Goal: Browse casually: Explore the website without a specific task or goal

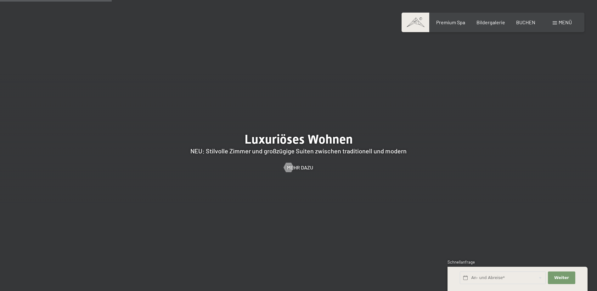
scroll to position [661, 0]
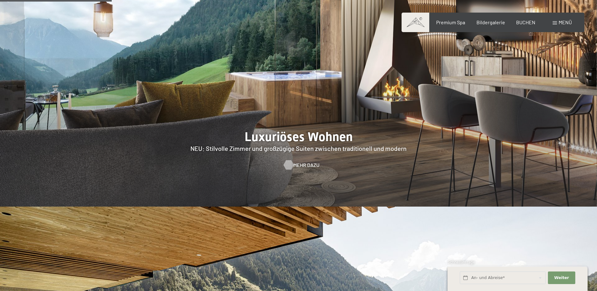
click at [307, 162] on span "Mehr dazu" at bounding box center [307, 165] width 26 height 7
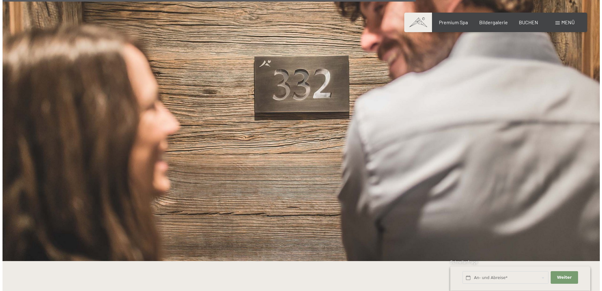
scroll to position [1415, 0]
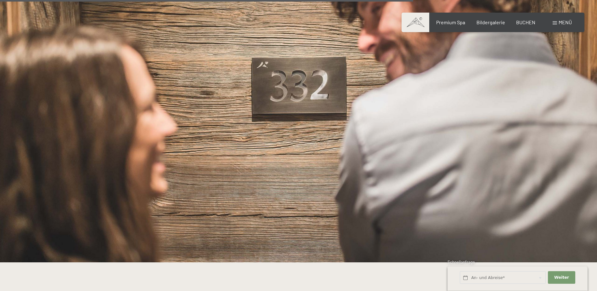
click at [564, 20] on span "Menü" at bounding box center [565, 22] width 13 height 6
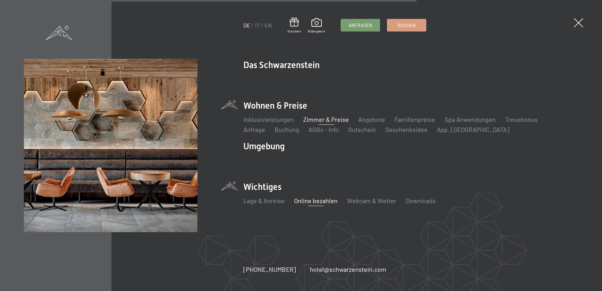
click at [321, 202] on link "Online bezahlen" at bounding box center [315, 201] width 43 height 8
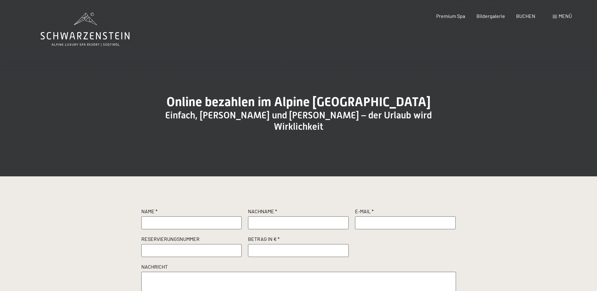
click at [563, 14] on span "Menü" at bounding box center [565, 16] width 13 height 6
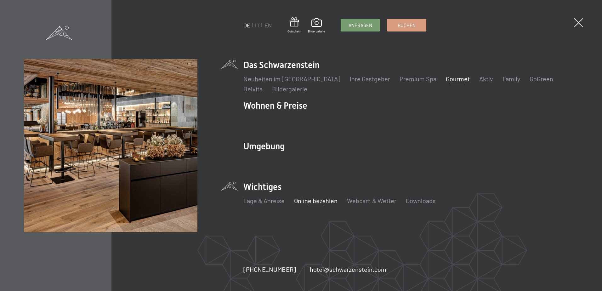
click at [446, 79] on link "Gourmet" at bounding box center [458, 79] width 24 height 8
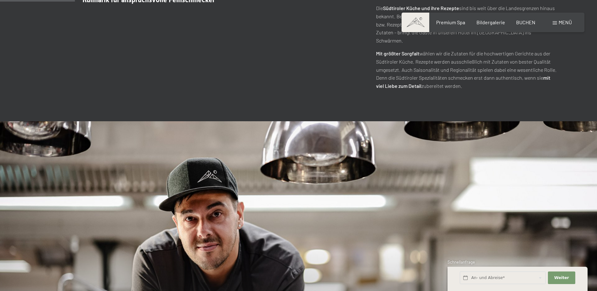
scroll to position [189, 0]
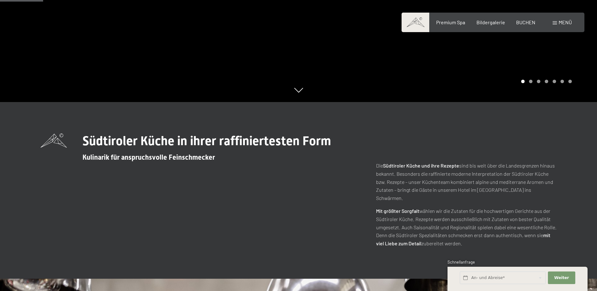
click at [547, 83] on div "Carousel Page 4" at bounding box center [546, 81] width 3 height 3
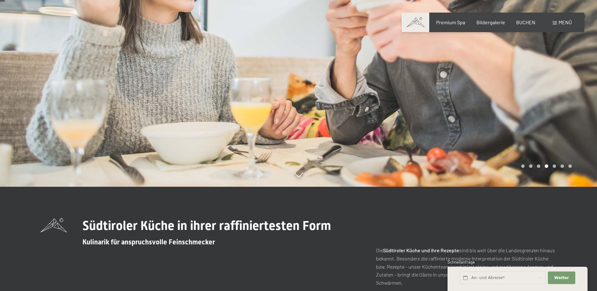
scroll to position [0, 0]
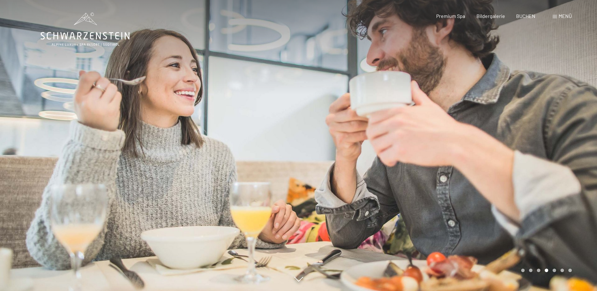
click at [441, 111] on div at bounding box center [448, 145] width 299 height 291
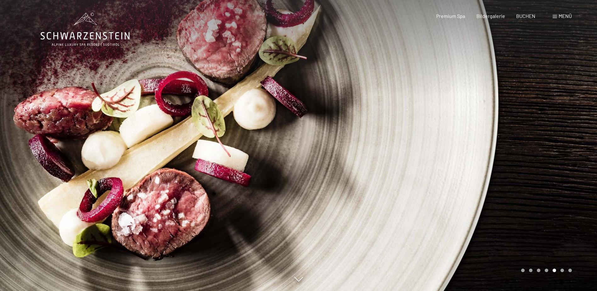
click at [441, 111] on div at bounding box center [448, 145] width 299 height 291
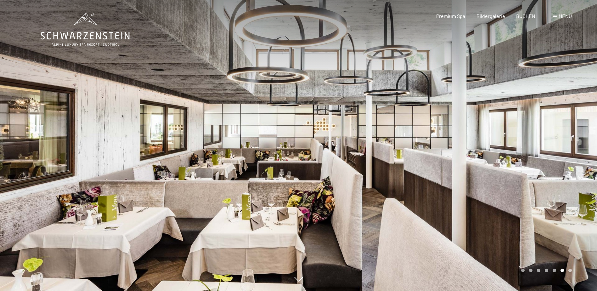
click at [441, 111] on div at bounding box center [448, 145] width 299 height 291
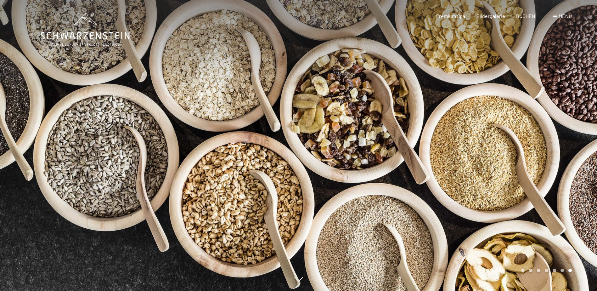
click at [441, 111] on div at bounding box center [448, 145] width 299 height 291
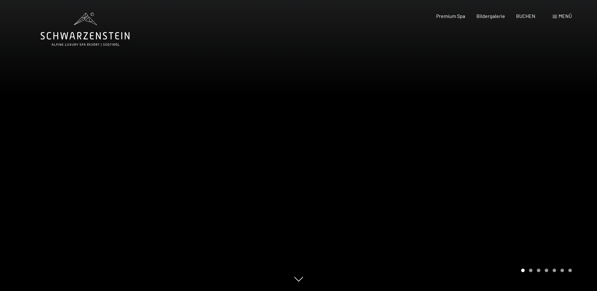
click at [441, 111] on div at bounding box center [448, 145] width 299 height 291
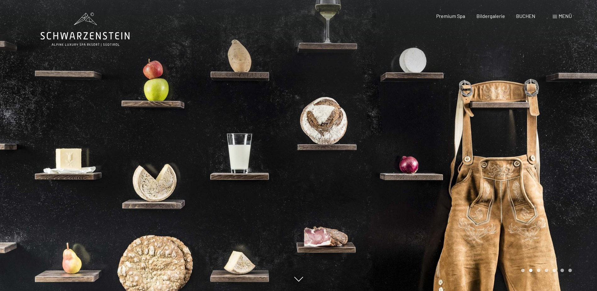
click at [369, 109] on div at bounding box center [448, 145] width 299 height 291
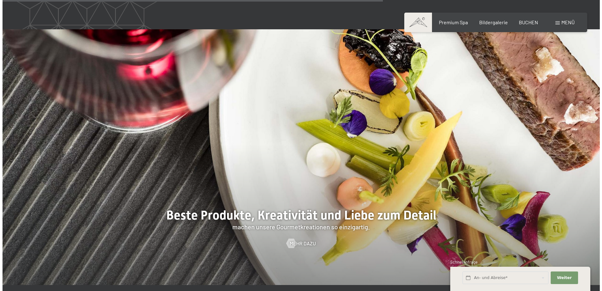
scroll to position [1535, 0]
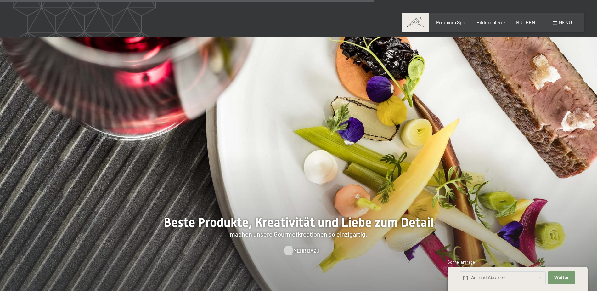
click at [306, 247] on span "Mehr dazu" at bounding box center [307, 250] width 26 height 7
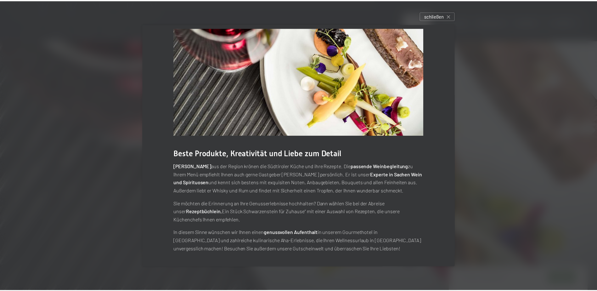
scroll to position [0, 0]
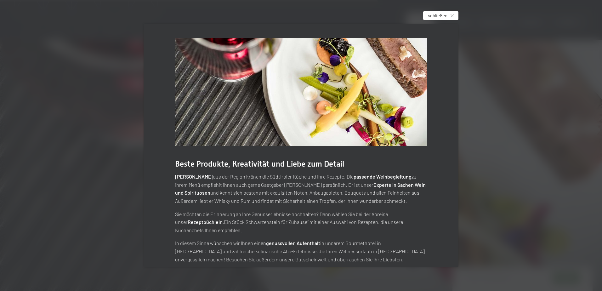
click at [445, 13] on span "schließen" at bounding box center [438, 15] width 20 height 7
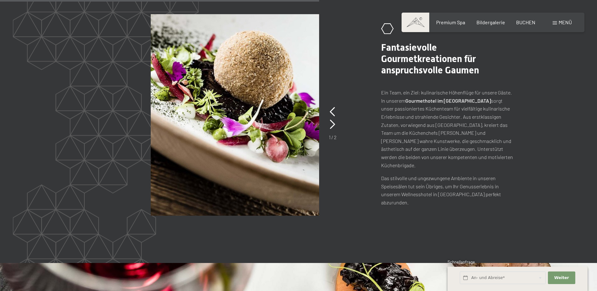
scroll to position [1315, 0]
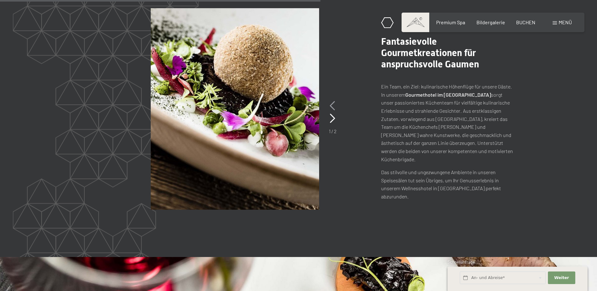
click at [331, 102] on icon at bounding box center [332, 105] width 5 height 9
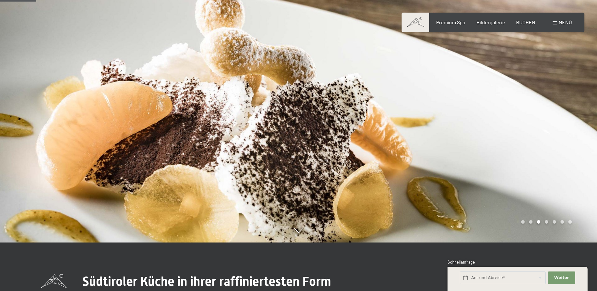
scroll to position [0, 0]
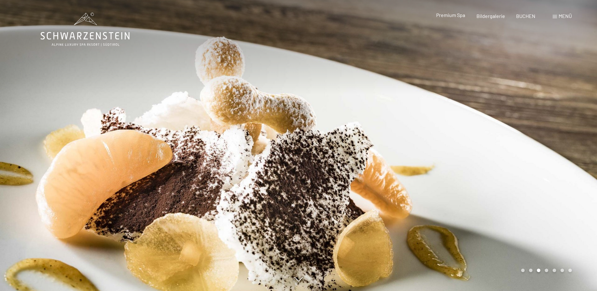
click at [454, 14] on span "Premium Spa" at bounding box center [451, 15] width 29 height 6
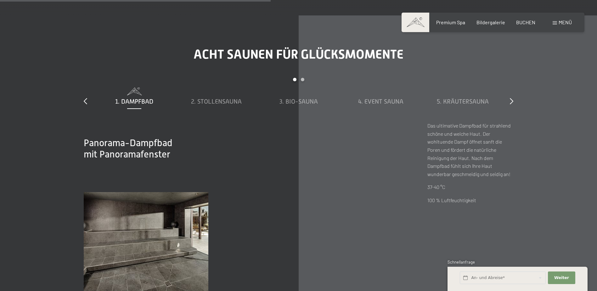
scroll to position [2142, 0]
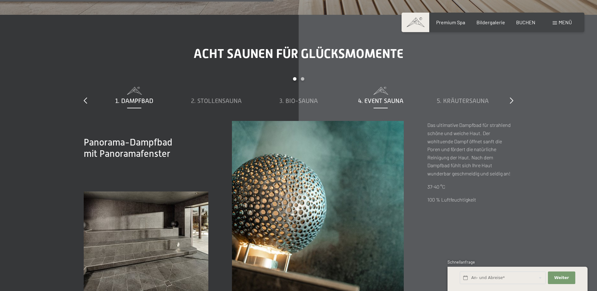
click at [385, 100] on span "4. Event Sauna" at bounding box center [380, 100] width 45 height 7
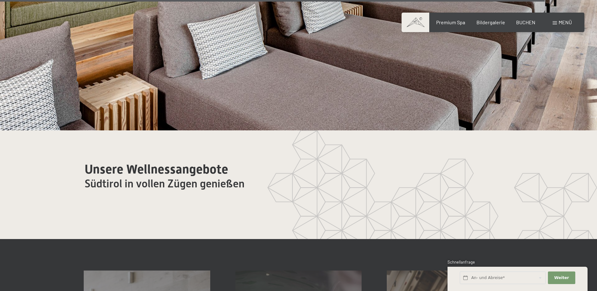
scroll to position [3628, 0]
